Goal: Information Seeking & Learning: Learn about a topic

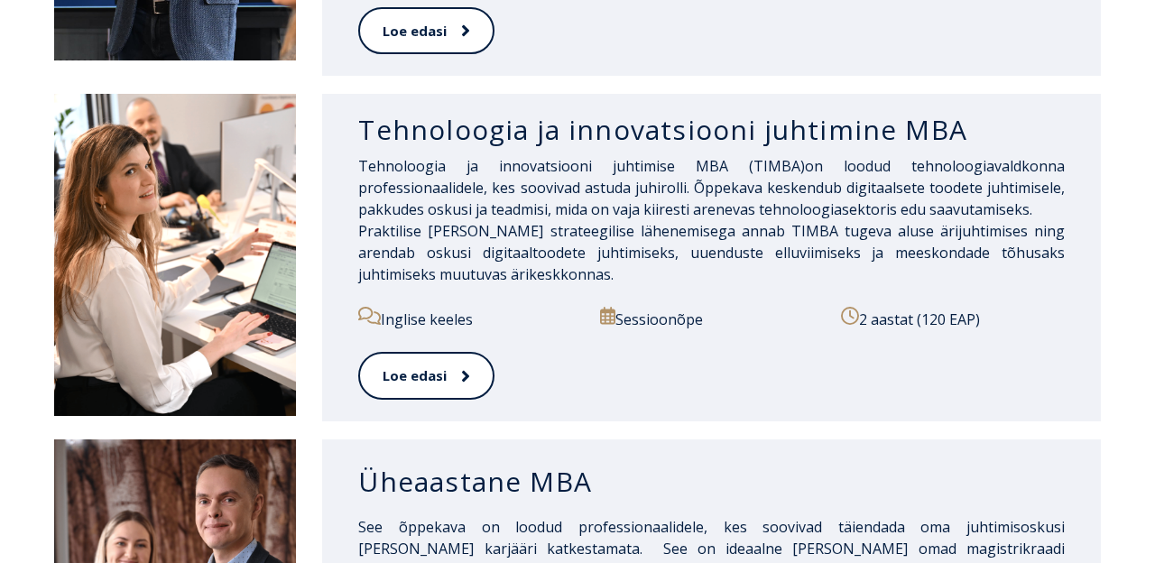
scroll to position [1555, 0]
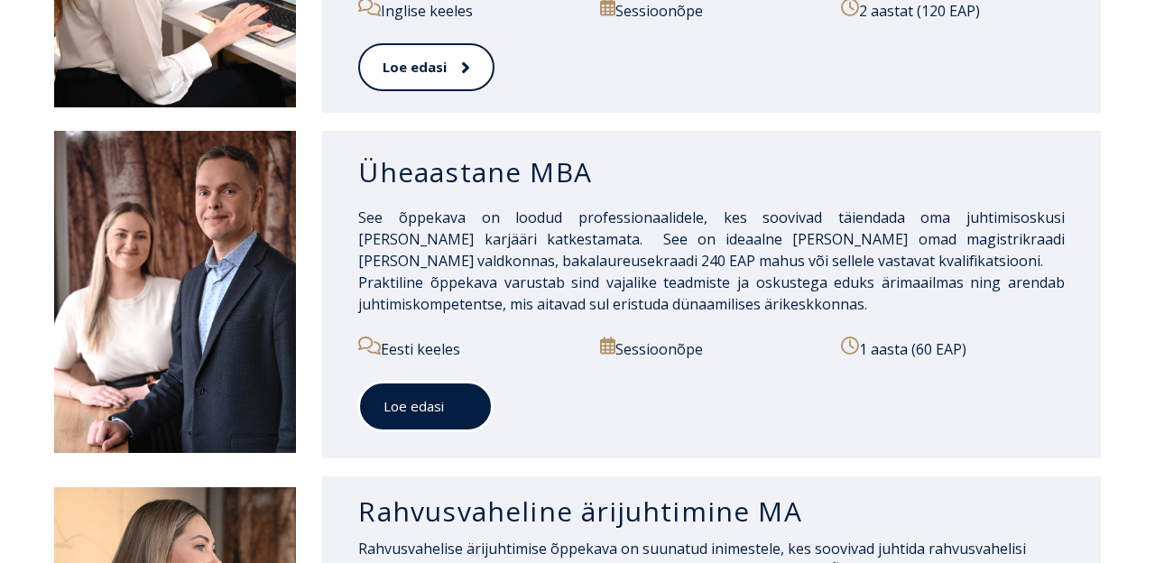
click at [449, 397] on span at bounding box center [455, 406] width 23 height 18
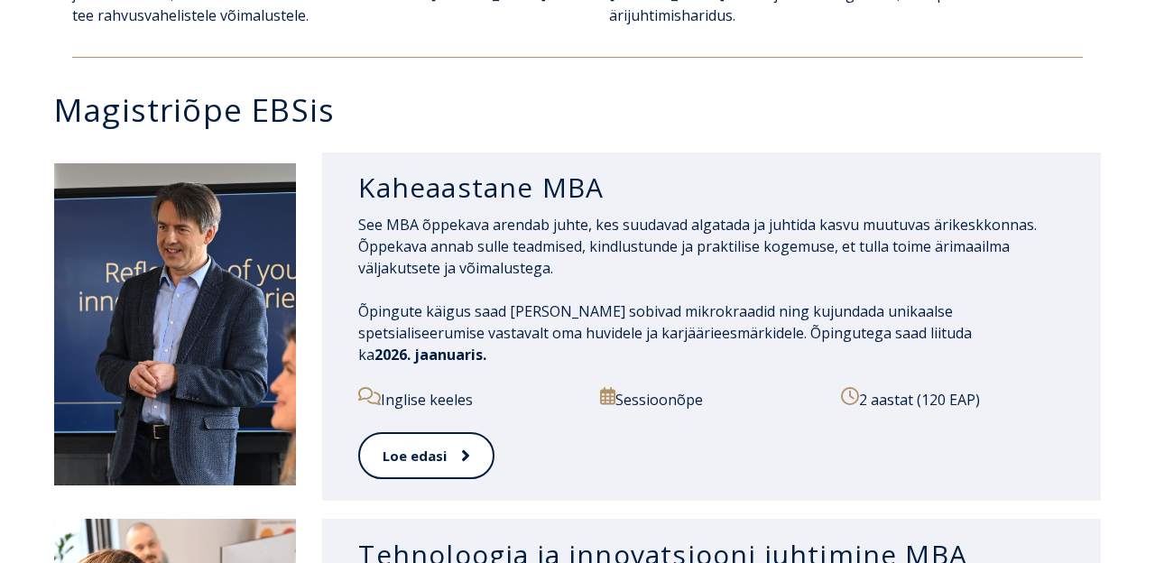
scroll to position [817, 0]
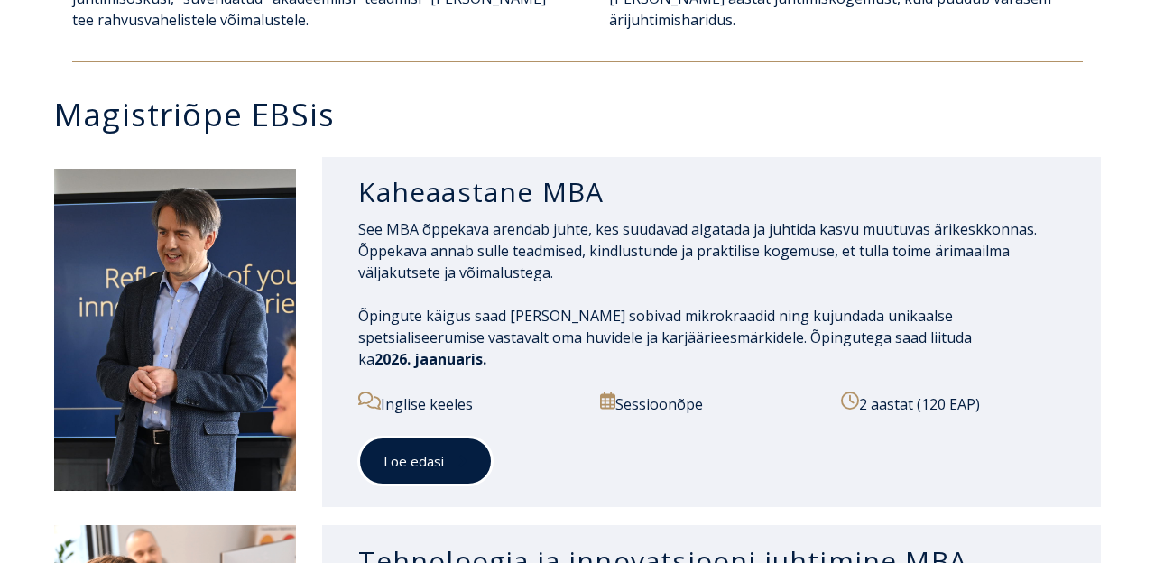
click at [410, 437] on link "Loe edasi" at bounding box center [425, 462] width 134 height 50
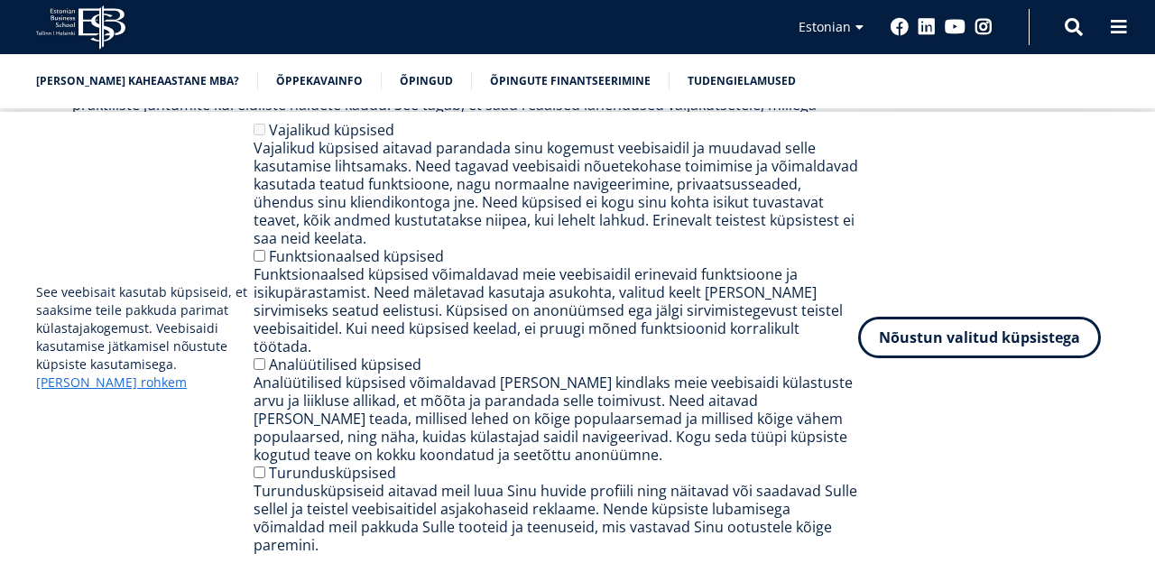
click at [924, 356] on button "Nõustun valitud küpsistega" at bounding box center [979, 338] width 243 height 42
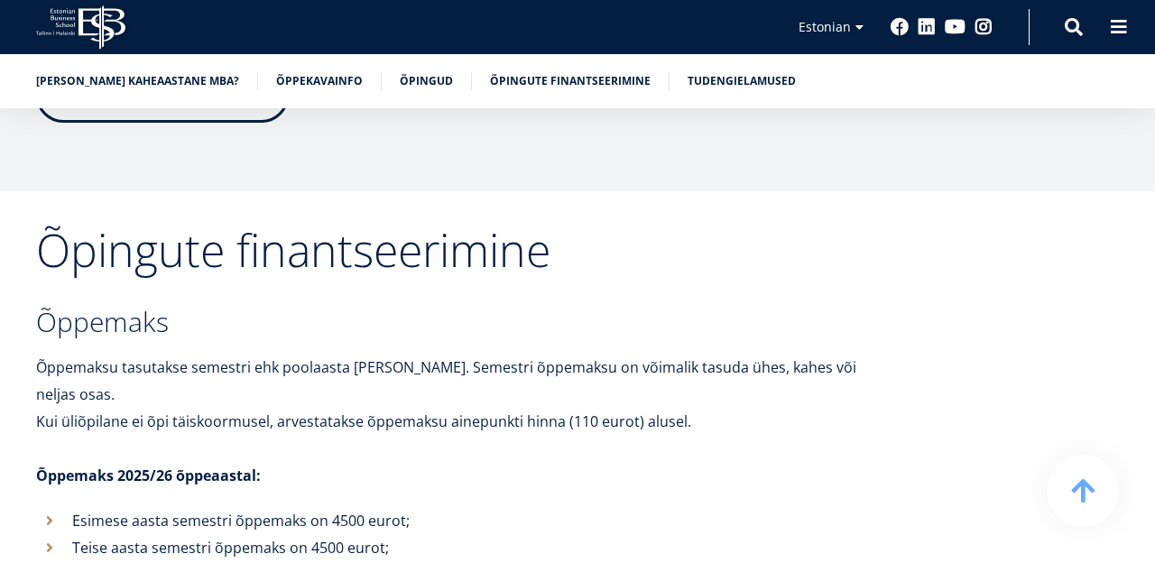
scroll to position [6142, 0]
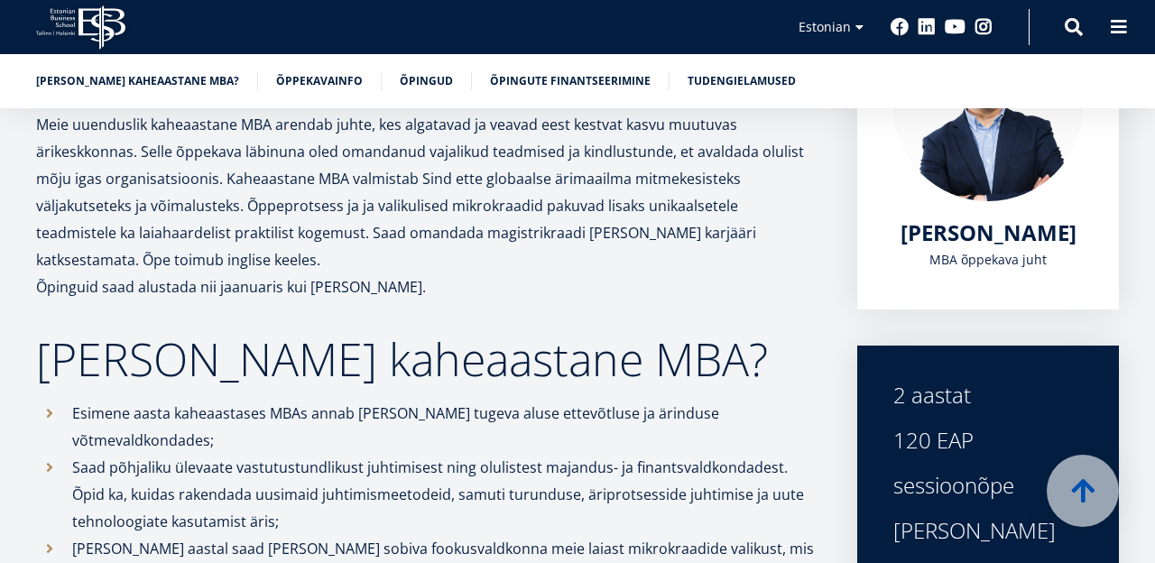
scroll to position [0, 0]
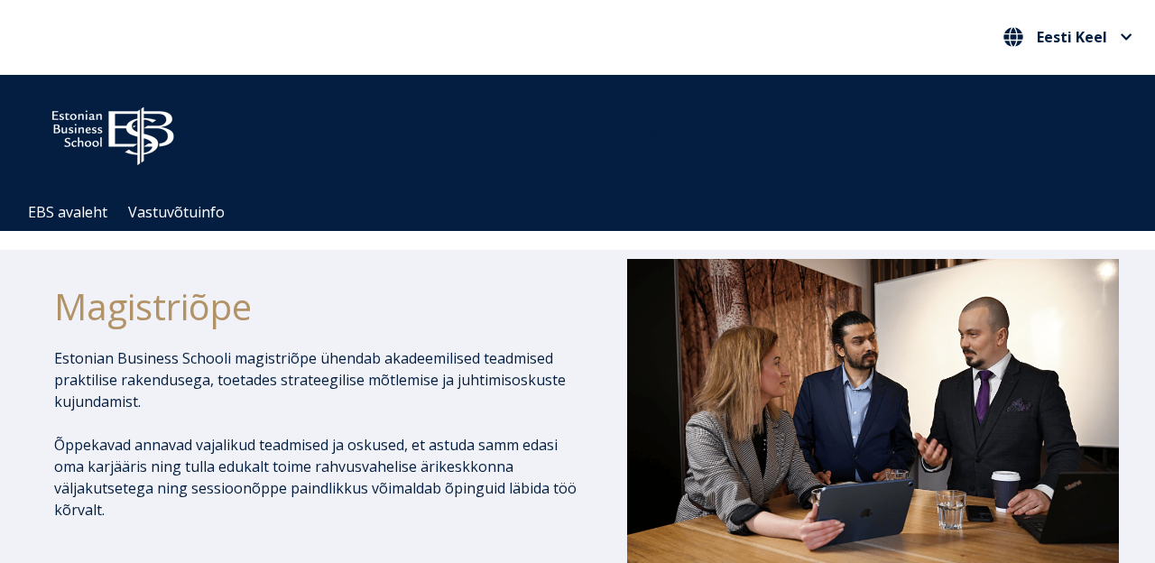
click at [195, 229] on ul "EBS avaleht Vastuvõtuinfo" at bounding box center [586, 212] width 1137 height 37
click at [194, 213] on link "Vastuvõtuinfo" at bounding box center [171, 212] width 87 height 15
